Goal: Transaction & Acquisition: Purchase product/service

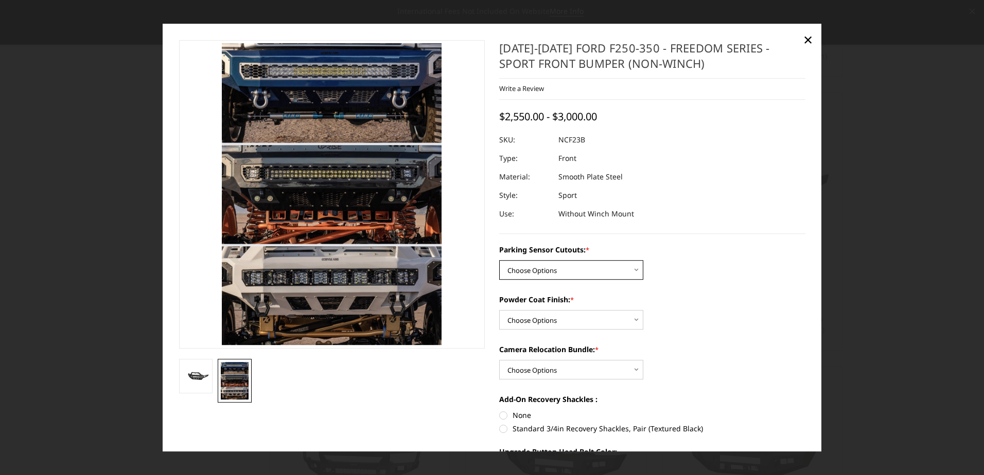
click at [537, 274] on select "Choose Options No - Without Parking Sensor Cutouts Yes - With Parking Sensor Cu…" at bounding box center [571, 271] width 144 height 20
select select "2571"
click at [499, 261] on select "Choose Options No - Without Parking Sensor Cutouts Yes - With Parking Sensor Cu…" at bounding box center [571, 271] width 144 height 20
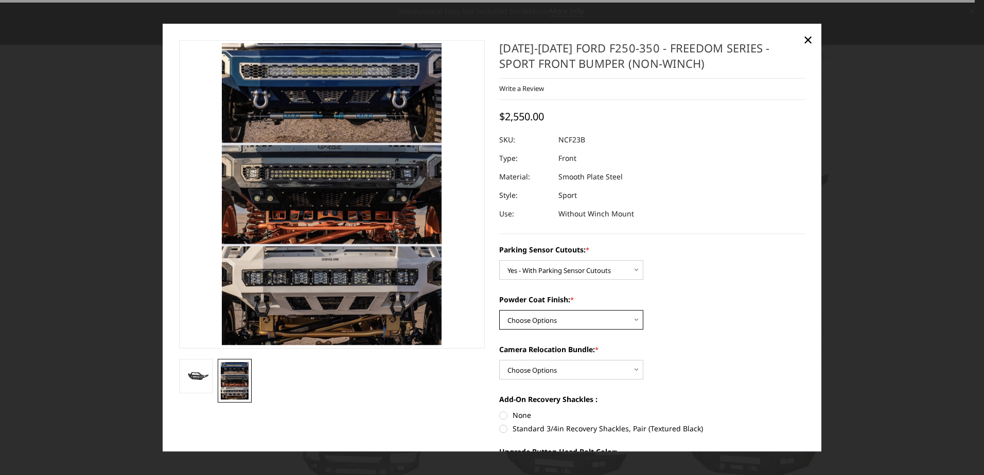
click at [539, 317] on select "Choose Options Bare Metal Textured Black Powder Coat" at bounding box center [571, 321] width 144 height 20
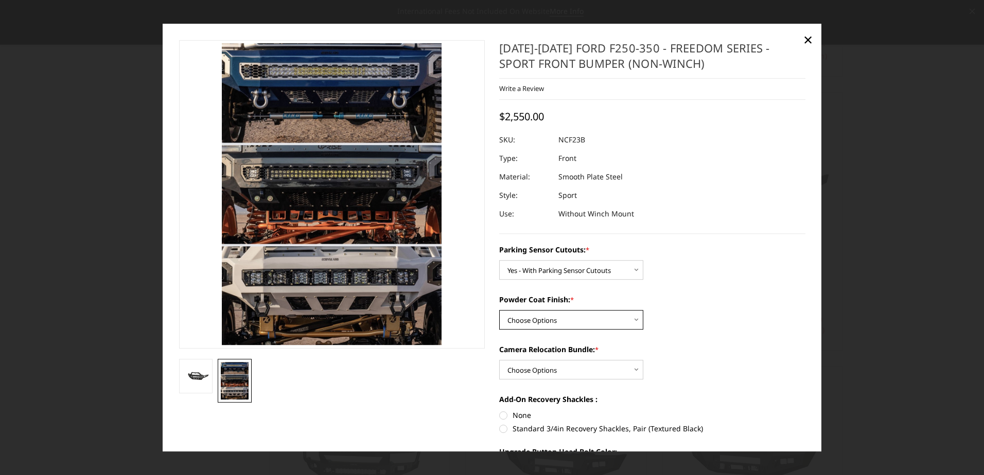
select select "2572"
click at [499, 311] on select "Choose Options Bare Metal Textured Black Powder Coat" at bounding box center [571, 321] width 144 height 20
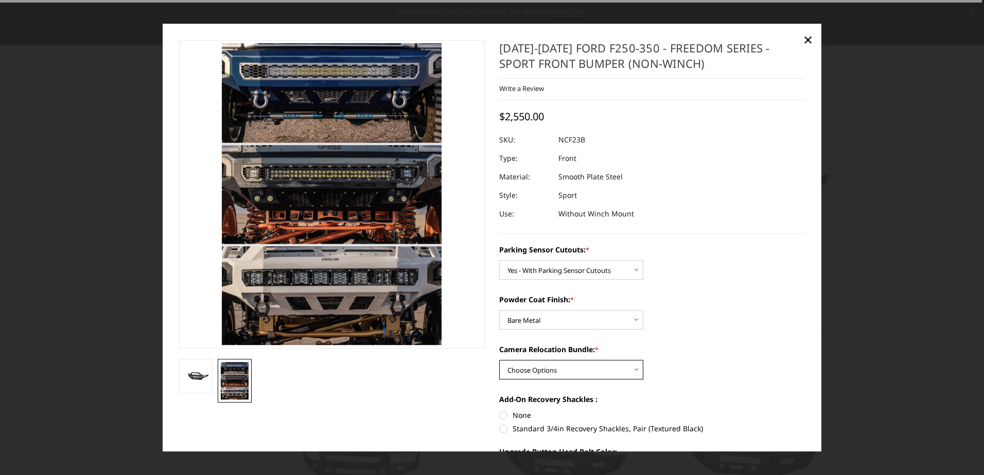
click at [528, 370] on select "Choose Options WITH Camera Relocation Bundle WITHOUT Camera Relocation Bundle" at bounding box center [571, 371] width 144 height 20
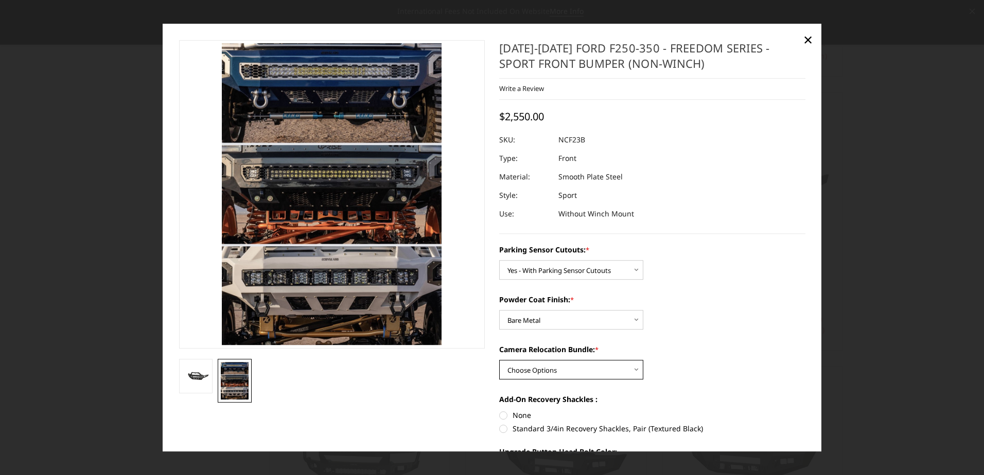
select select "2574"
click at [499, 361] on select "Choose Options WITH Camera Relocation Bundle WITHOUT Camera Relocation Bundle" at bounding box center [571, 371] width 144 height 20
click at [188, 381] on img at bounding box center [196, 376] width 28 height 13
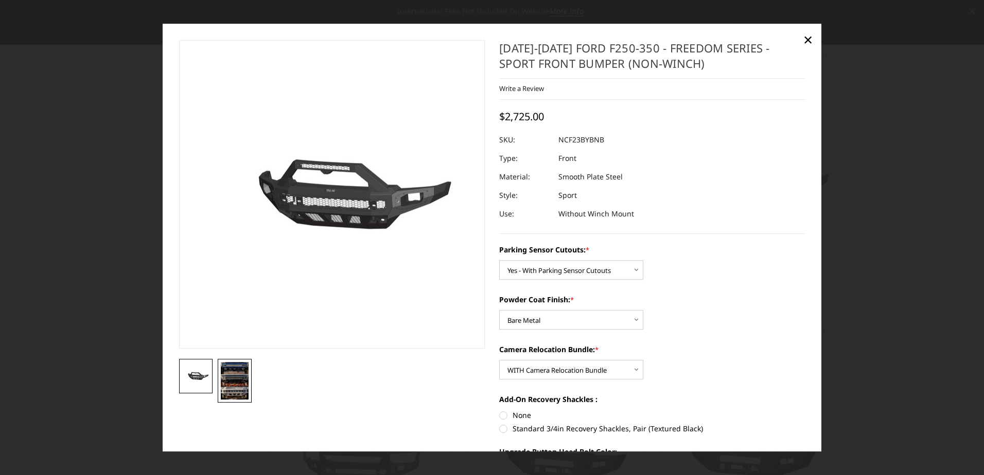
click at [227, 376] on img at bounding box center [235, 381] width 28 height 38
